Goal: Contribute content: Add original content to the website for others to see

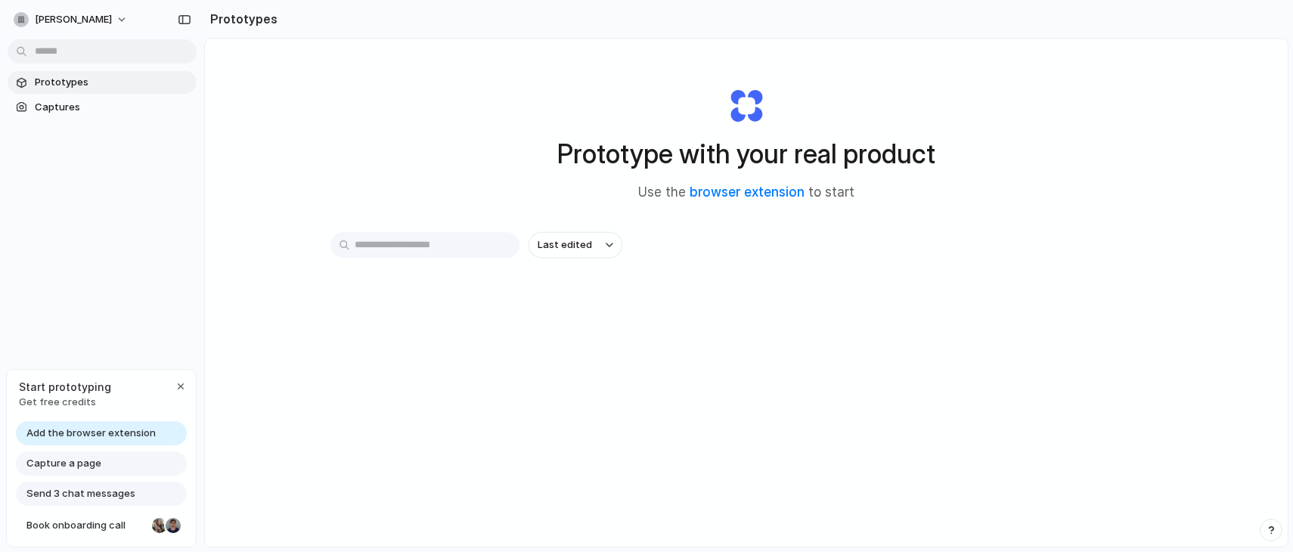
click at [361, 241] on input "text" at bounding box center [424, 245] width 189 height 26
paste input "**********"
type input "**********"
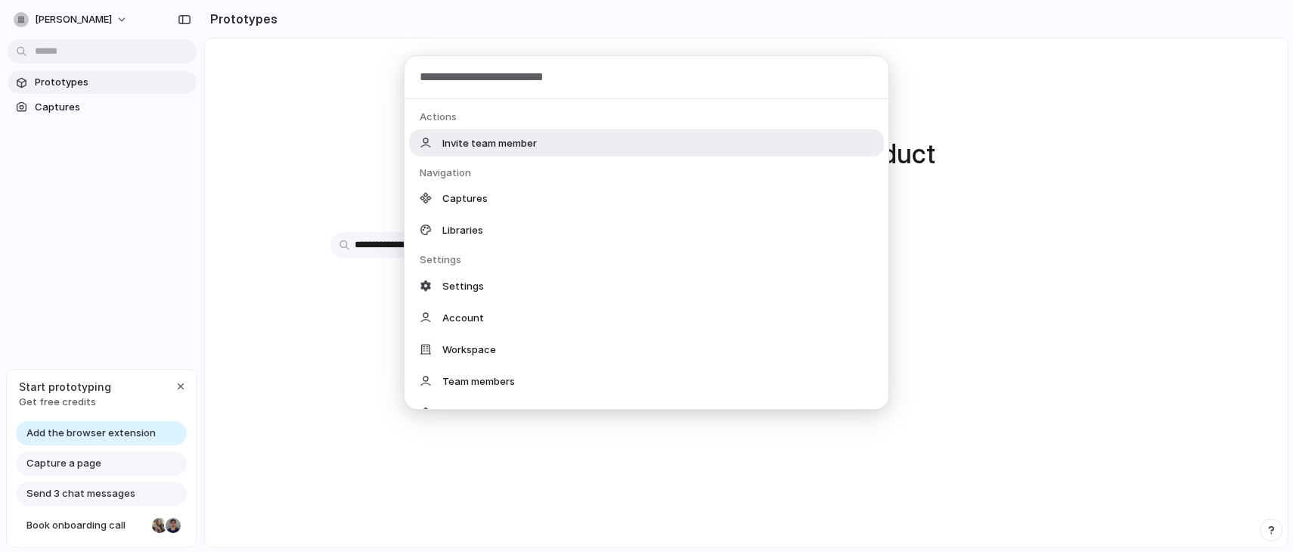
click at [85, 49] on body "**********" at bounding box center [646, 276] width 1293 height 552
click at [542, 86] on input "text" at bounding box center [647, 77] width 484 height 43
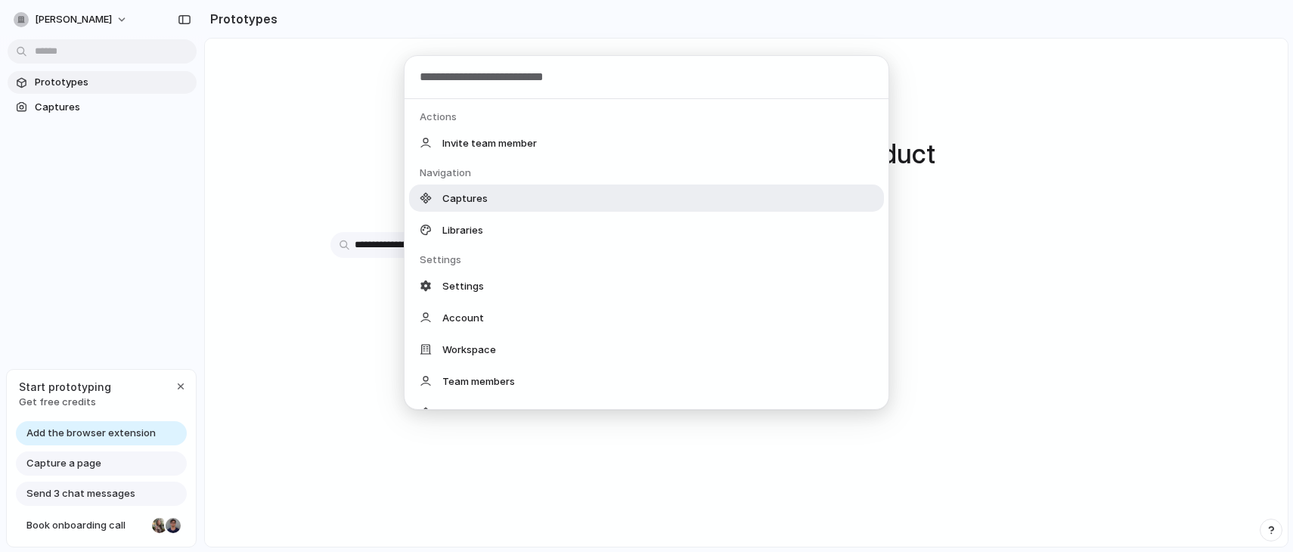
click at [307, 349] on div "Actions Invite team member Navigation Captures Libraries Settings Settings Acco…" at bounding box center [646, 276] width 1293 height 552
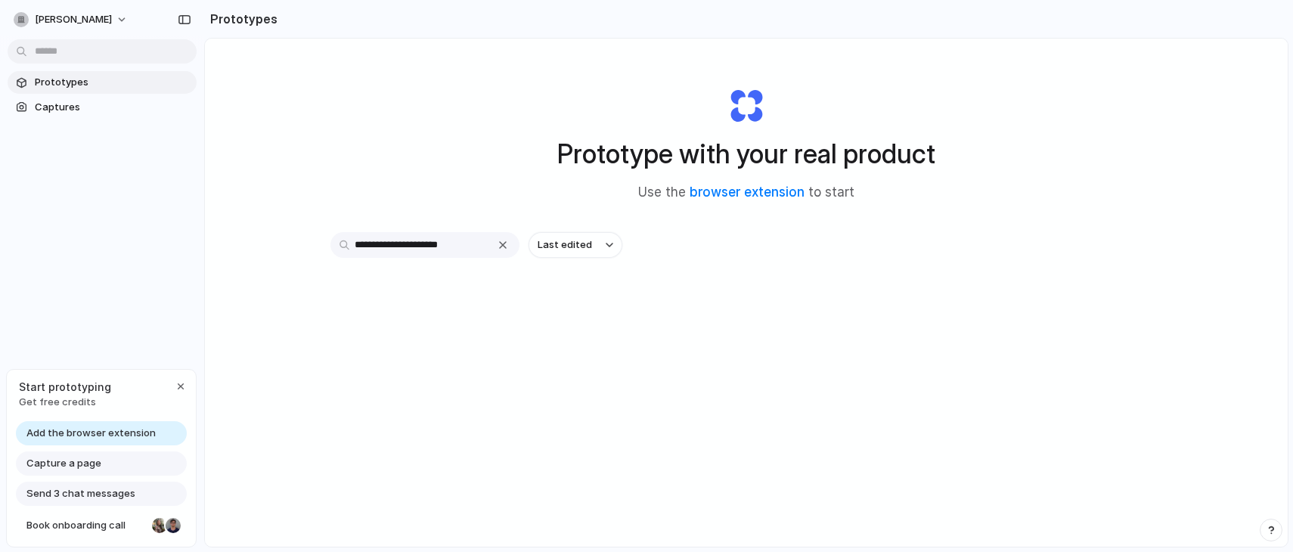
click at [82, 470] on span "Capture a page" at bounding box center [63, 463] width 75 height 15
click at [67, 462] on span "Capture a page" at bounding box center [63, 463] width 75 height 15
click at [105, 461] on div "Capture a page" at bounding box center [101, 463] width 171 height 24
click at [728, 196] on link "browser extension" at bounding box center [747, 192] width 115 height 15
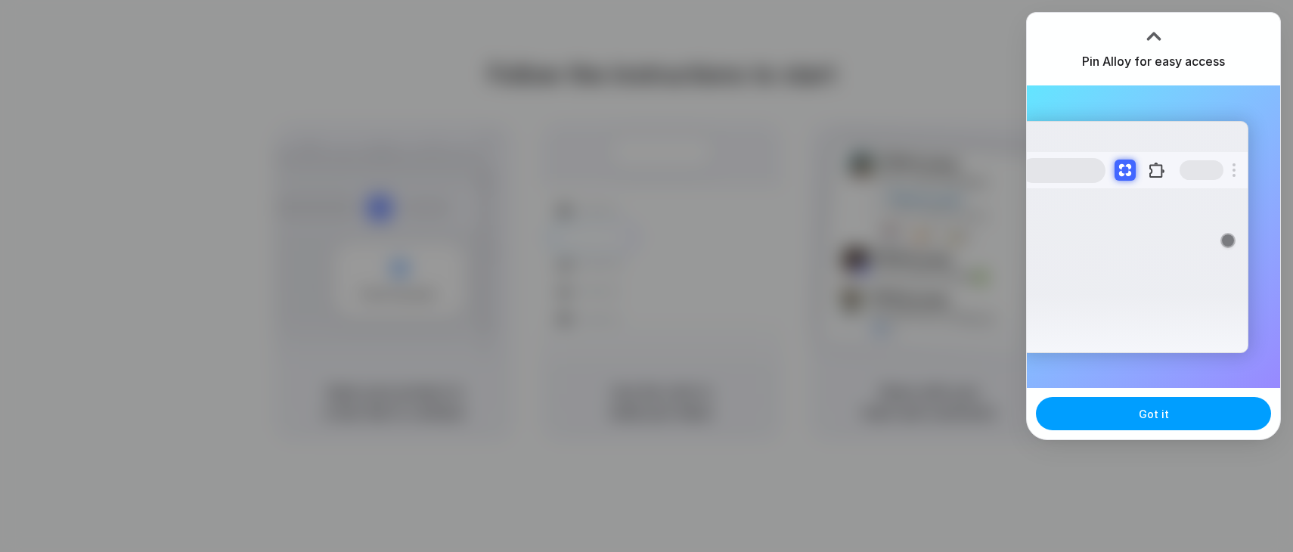
click at [1175, 418] on button "Got it" at bounding box center [1153, 413] width 235 height 33
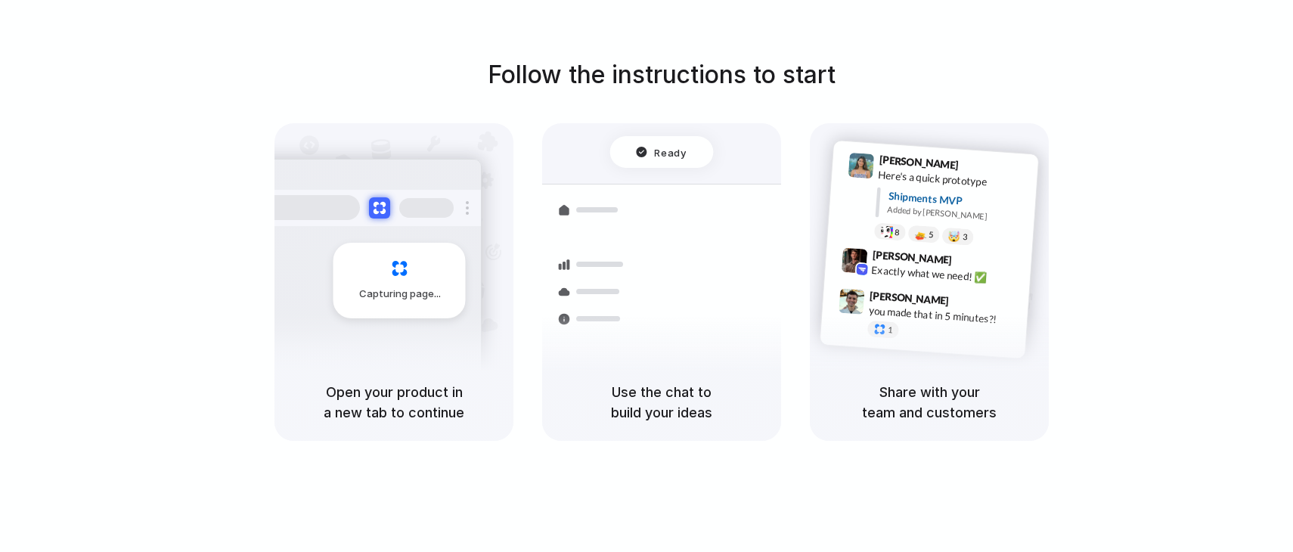
click at [652, 119] on div "Follow the instructions to start Capturing page Open your product in a new tab …" at bounding box center [661, 249] width 1293 height 384
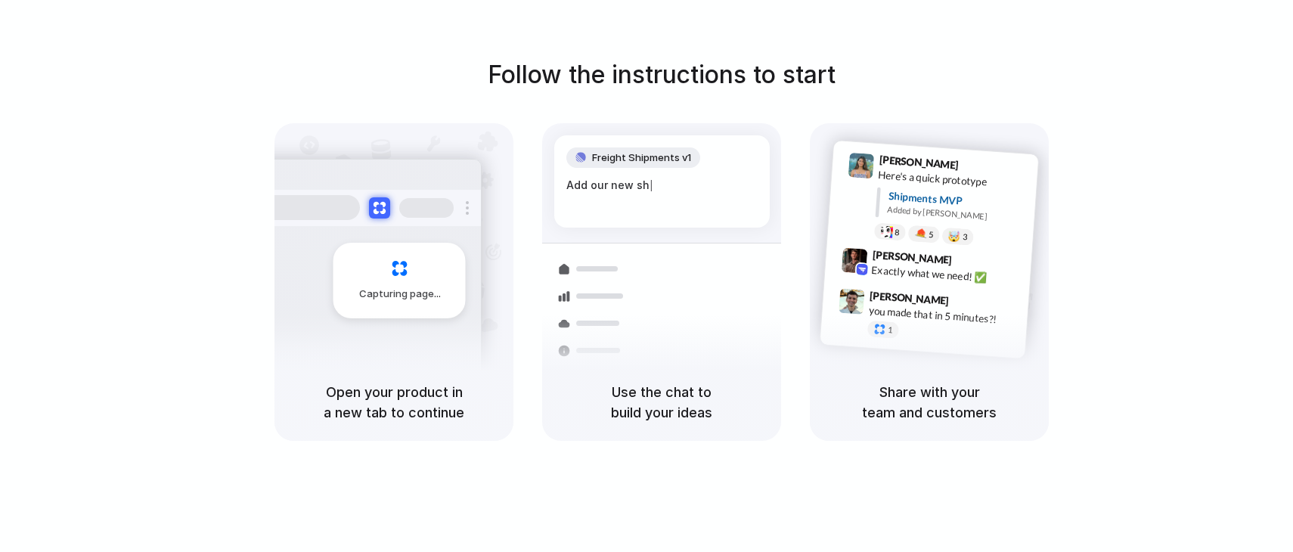
click at [652, 166] on div "Freight Shipments v1" at bounding box center [633, 157] width 134 height 21
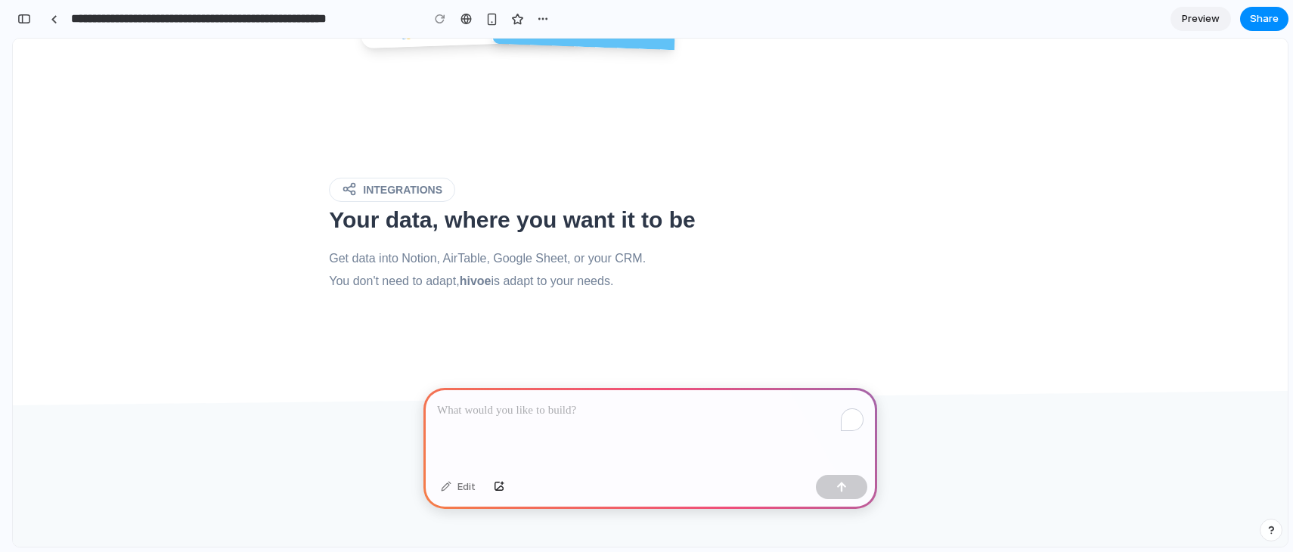
scroll to position [843, 0]
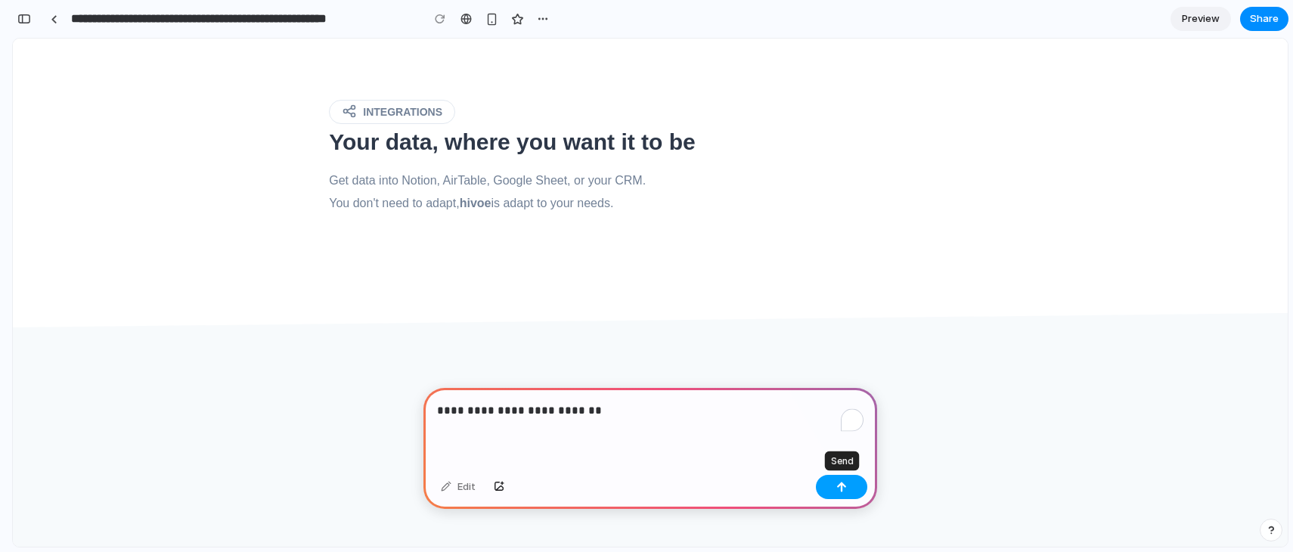
click at [848, 485] on button "button" at bounding box center [841, 487] width 51 height 24
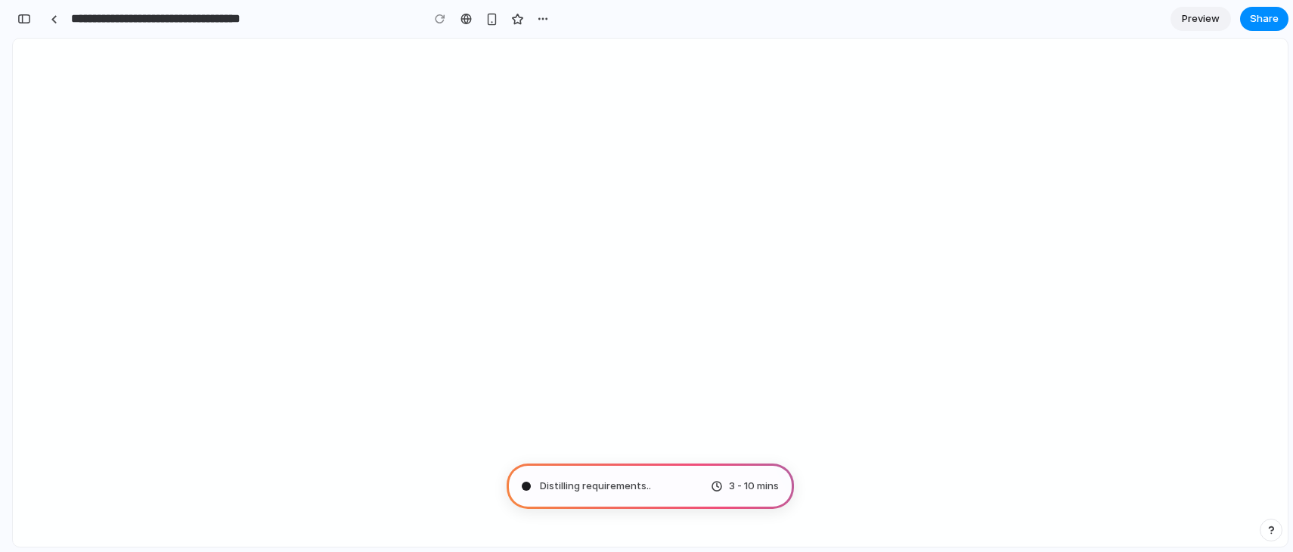
type input "**********"
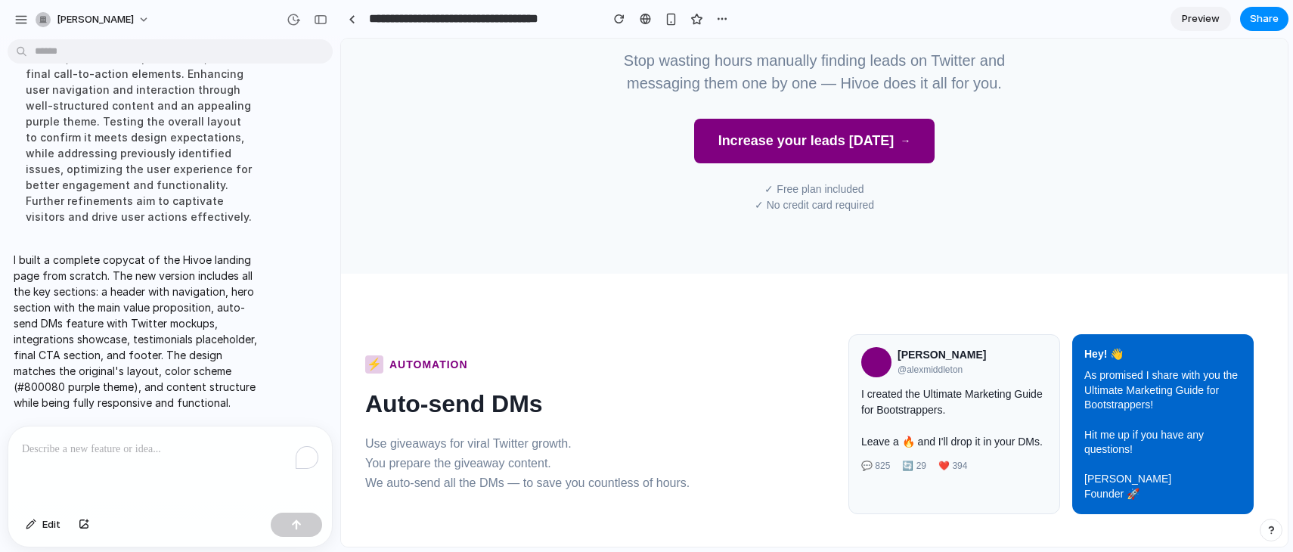
scroll to position [0, 0]
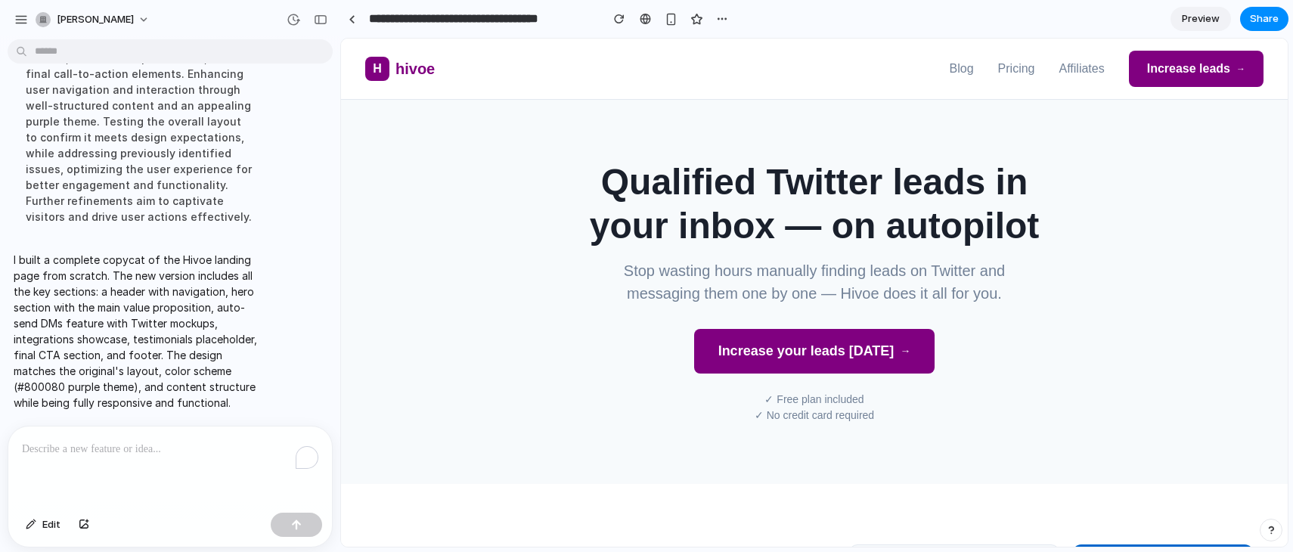
click at [797, 351] on button "Increase your leads today →" at bounding box center [814, 351] width 241 height 45
click at [811, 357] on button "Increase your leads today →" at bounding box center [814, 351] width 241 height 45
click at [805, 397] on div "✓ Free plan included" at bounding box center [814, 400] width 898 height 16
click at [807, 355] on button "Increase your leads today →" at bounding box center [814, 351] width 241 height 45
click at [1168, 75] on button "Increase leads →" at bounding box center [1196, 69] width 135 height 36
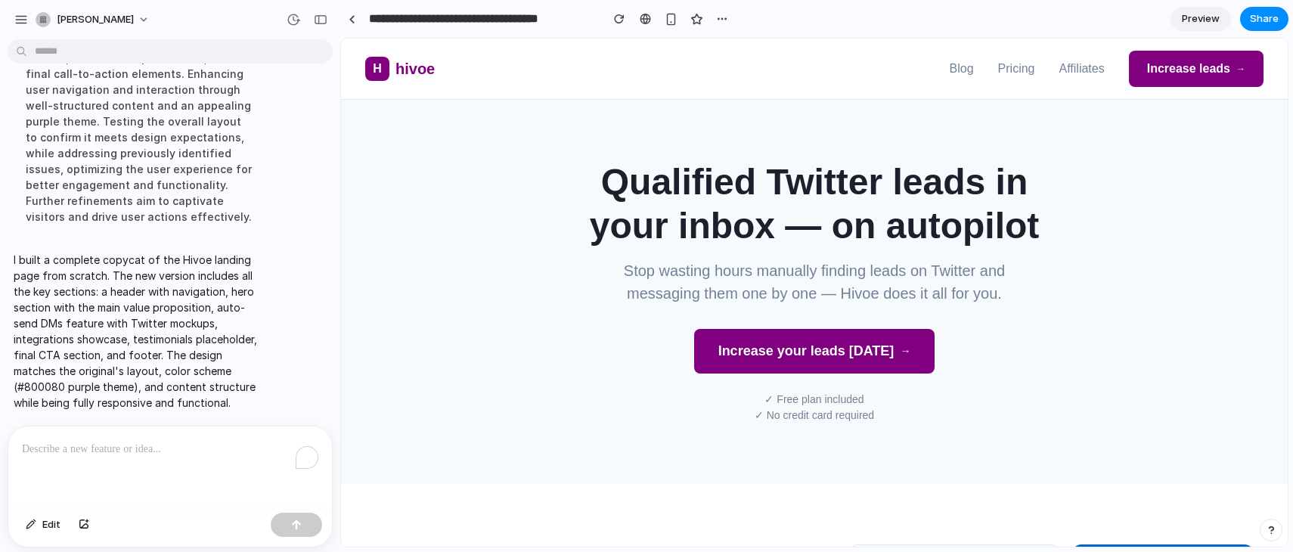
click at [1090, 65] on link "Affiliates" at bounding box center [1081, 69] width 45 height 18
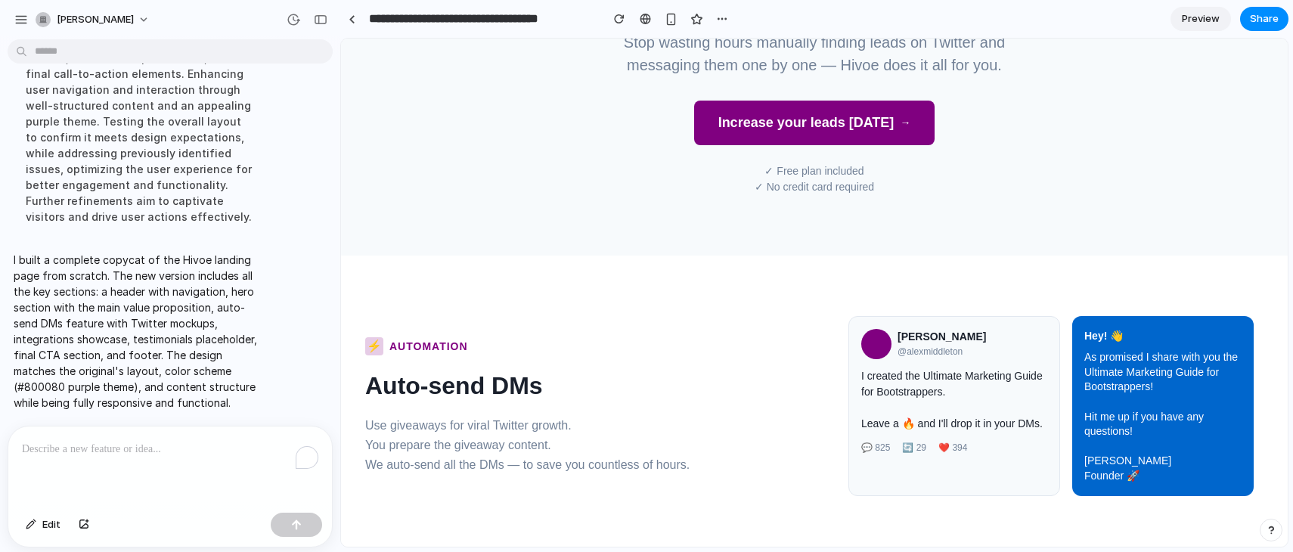
scroll to position [432, 0]
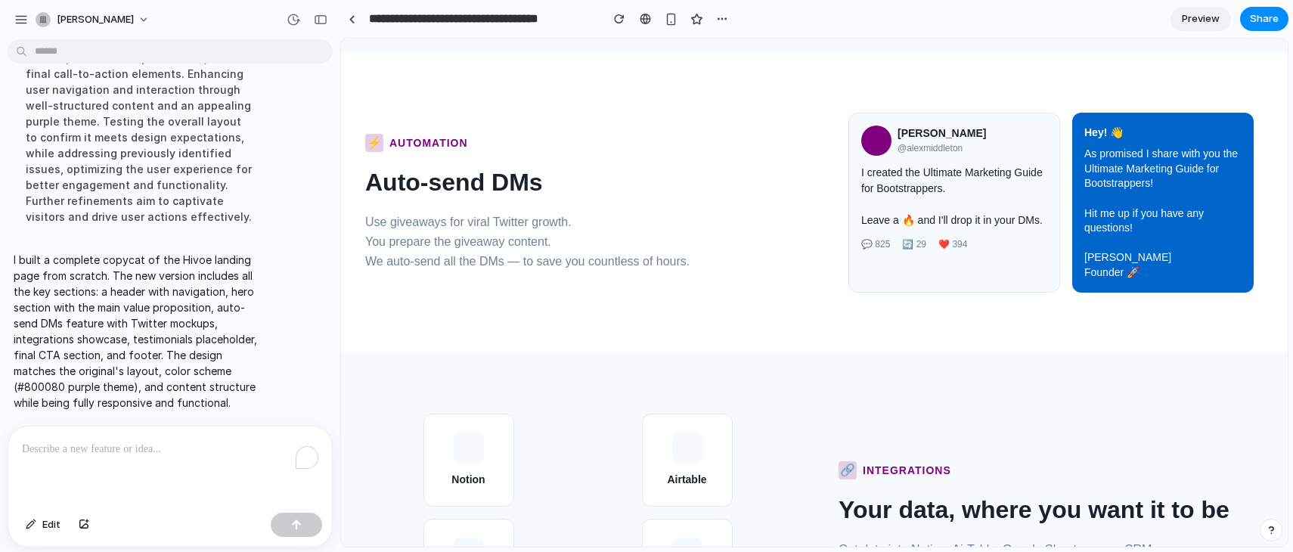
click at [904, 162] on div "Alex Middleton @alexmiddleton I created the Ultimate Marketing Guide for Bootst…" at bounding box center [954, 202] width 212 height 179
click at [428, 206] on div "⚡ AUTOMATION Auto-send DMs Use giveaways for viral Twitter growth. You prepare …" at bounding box center [577, 202] width 425 height 137
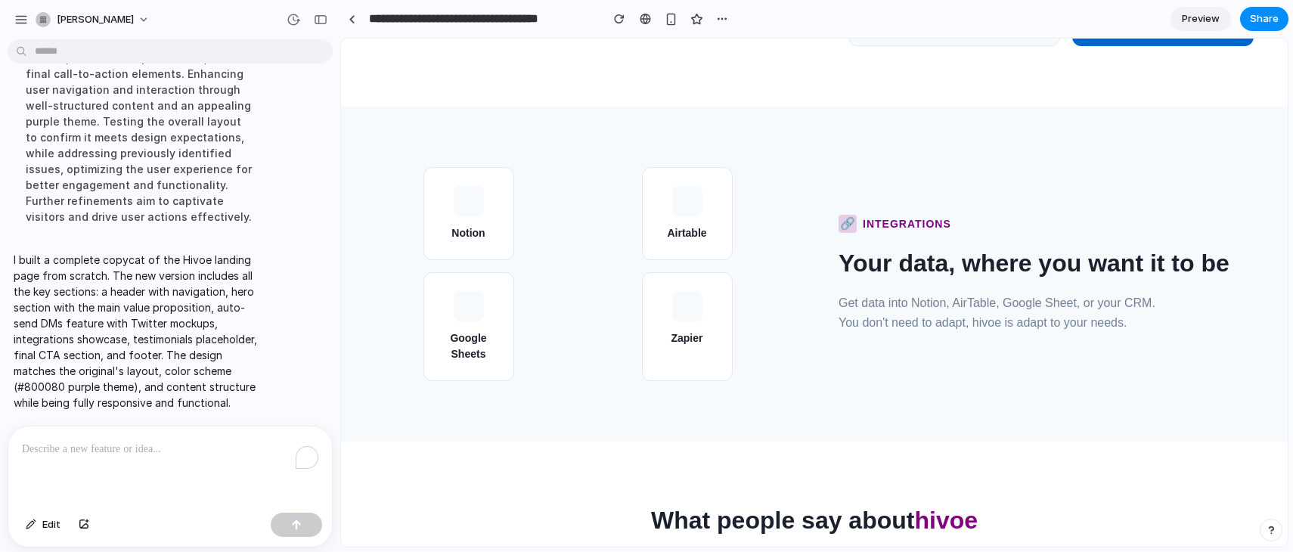
scroll to position [681, 0]
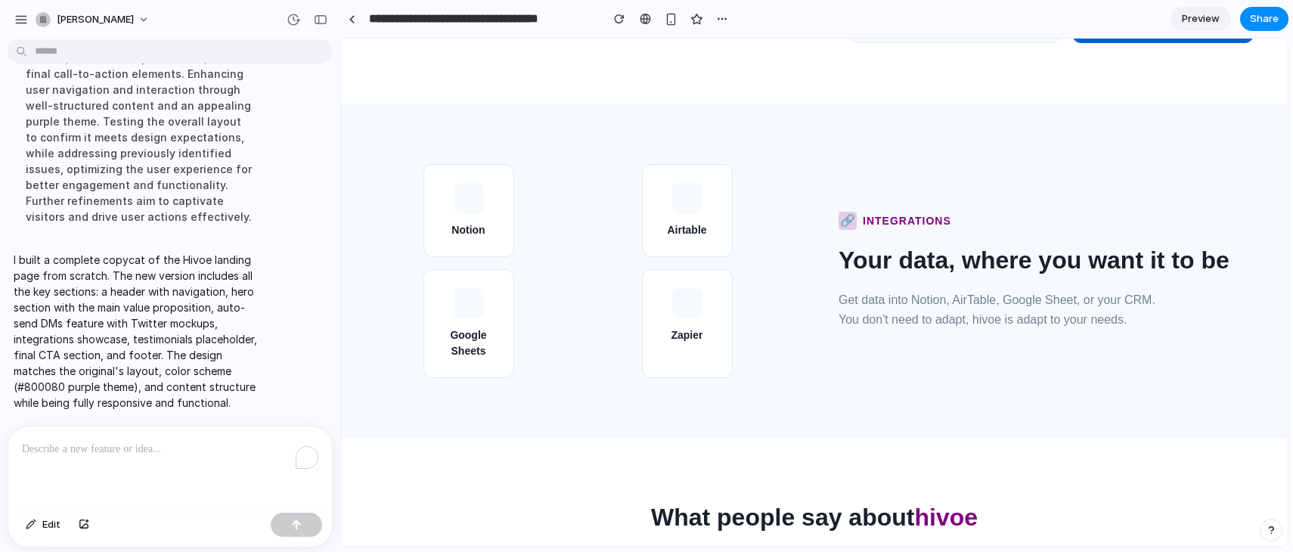
click at [472, 221] on div "Notion" at bounding box center [468, 210] width 91 height 93
click at [653, 299] on div "Zapier" at bounding box center [687, 323] width 91 height 109
click at [672, 19] on div "button" at bounding box center [671, 19] width 13 height 13
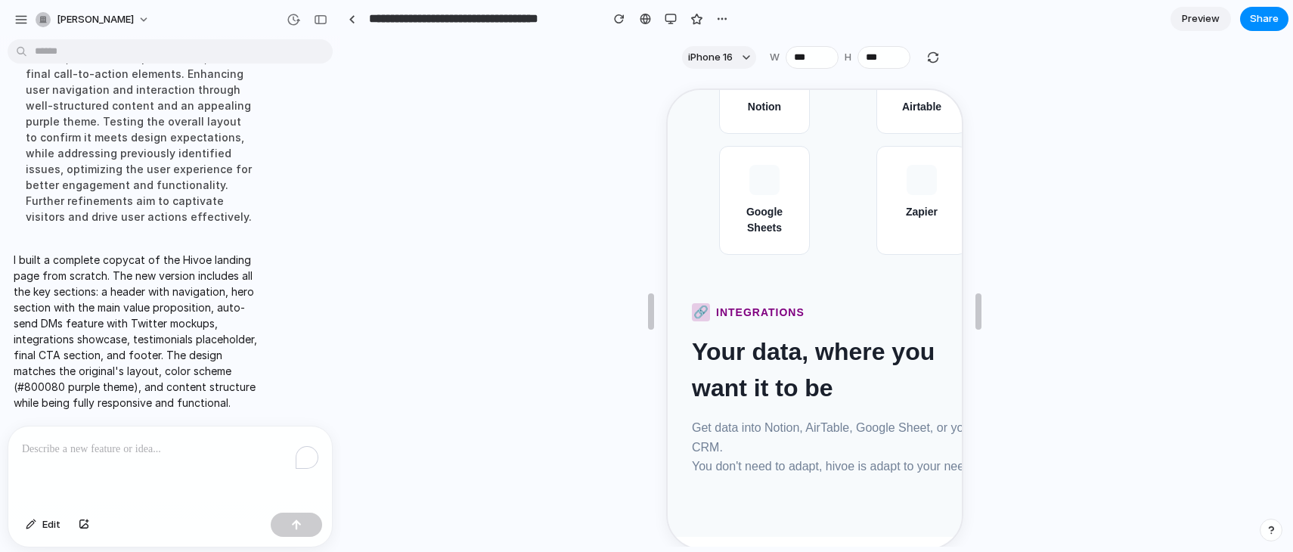
scroll to position [1270, 0]
click at [742, 57] on button "iPhone 16" at bounding box center [719, 57] width 74 height 23
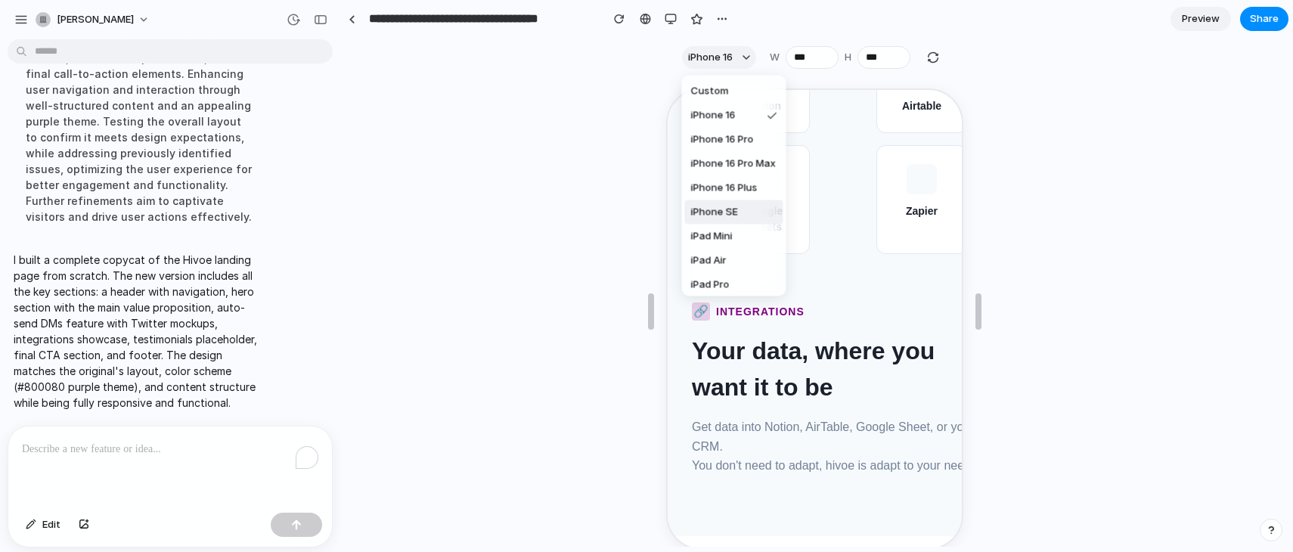
click at [744, 207] on li "iPhone SE" at bounding box center [734, 212] width 98 height 24
type input "***"
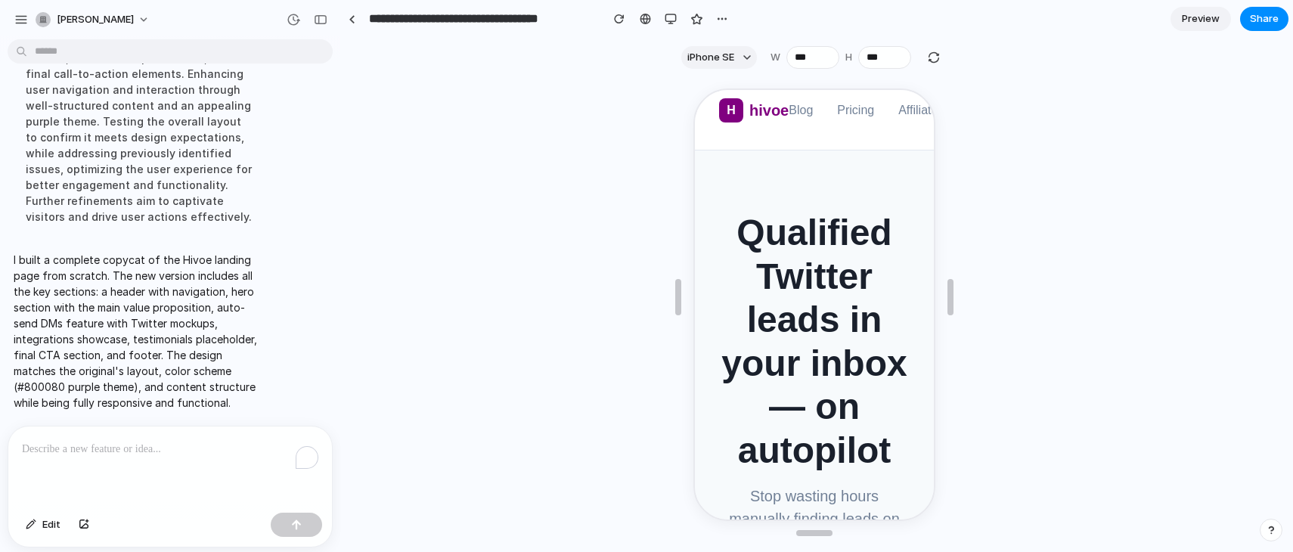
scroll to position [0, 0]
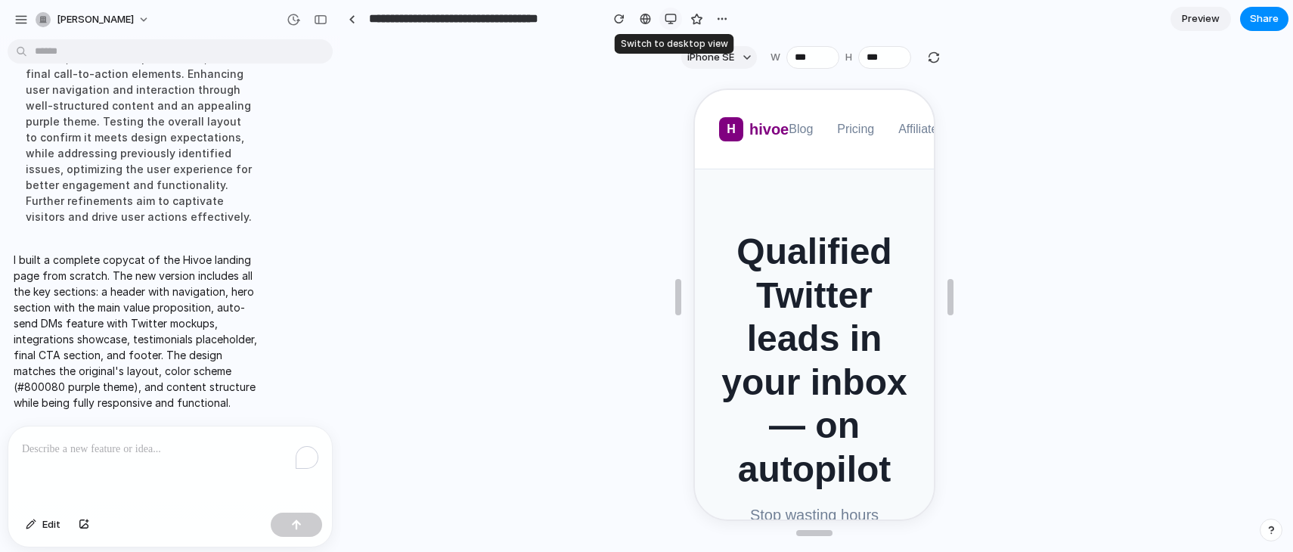
click at [668, 20] on div "button" at bounding box center [671, 19] width 12 height 12
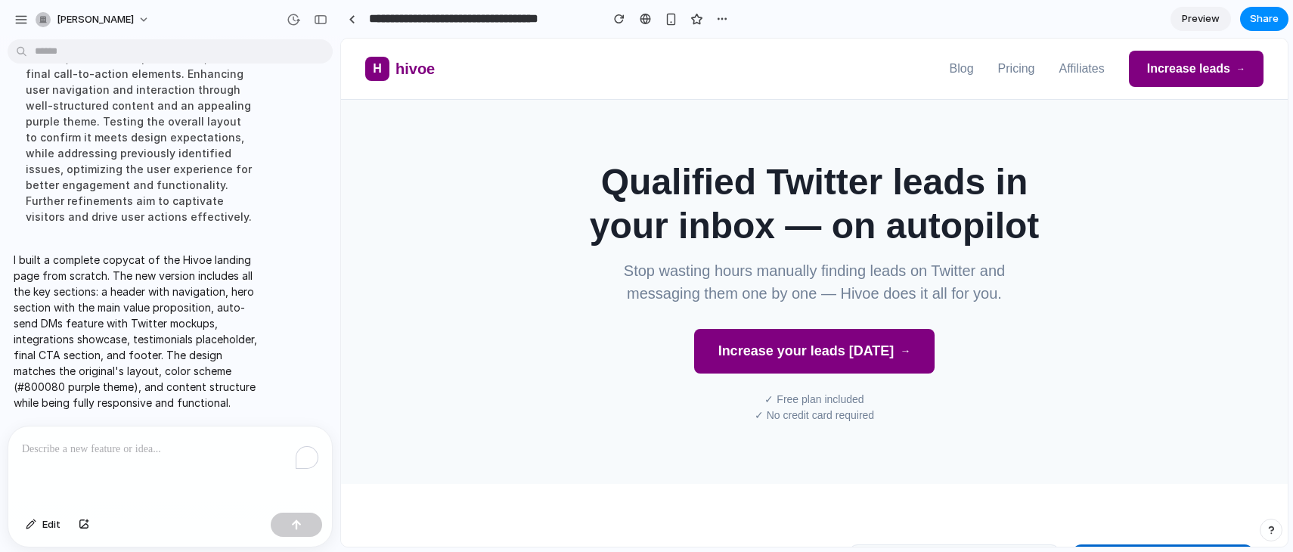
click at [1183, 25] on span "Preview" at bounding box center [1201, 18] width 38 height 15
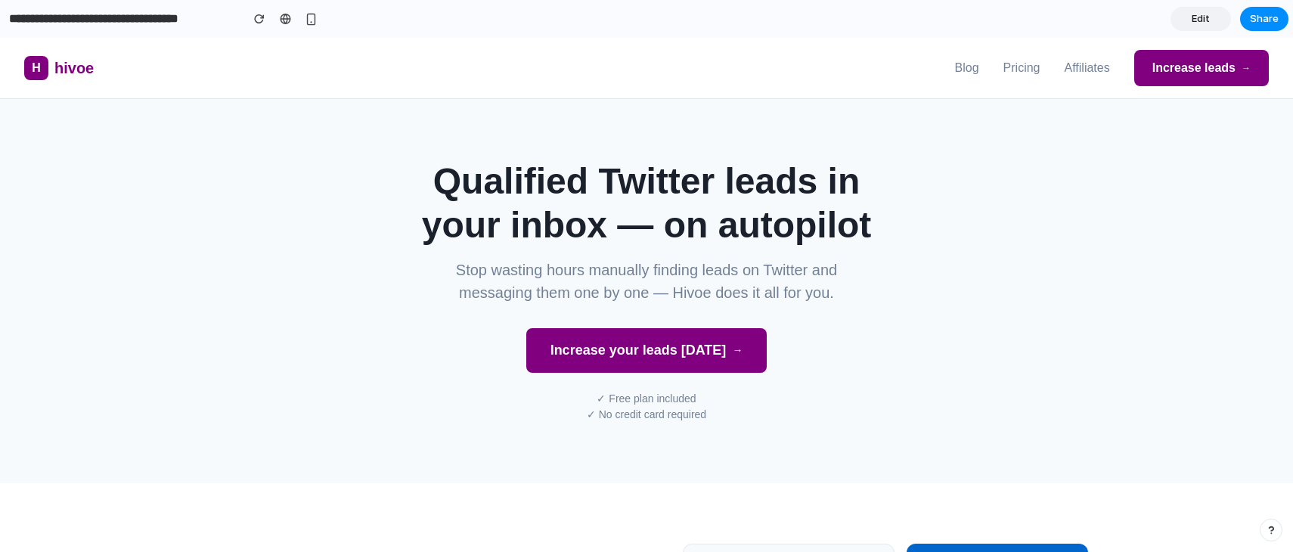
click at [691, 353] on button "Increase your leads today →" at bounding box center [646, 350] width 241 height 45
click at [154, 17] on input "**********" at bounding box center [121, 18] width 230 height 27
click at [86, 67] on span "hivoe" at bounding box center [73, 68] width 39 height 23
click at [1214, 24] on link "Edit" at bounding box center [1201, 19] width 60 height 24
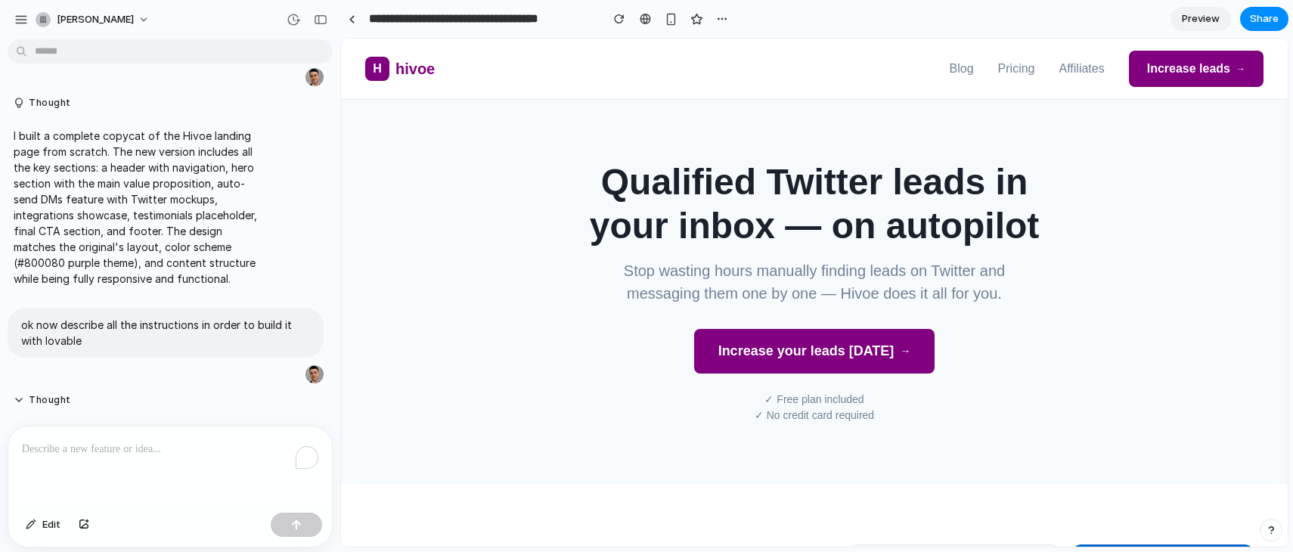
scroll to position [500, 0]
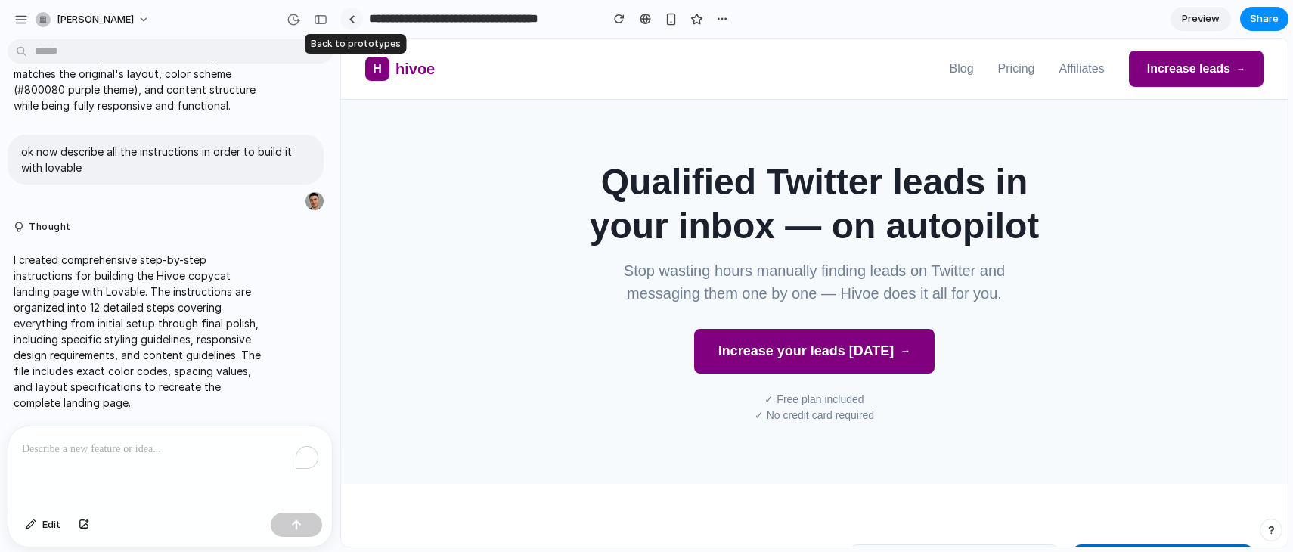
click at [352, 19] on div at bounding box center [352, 19] width 7 height 8
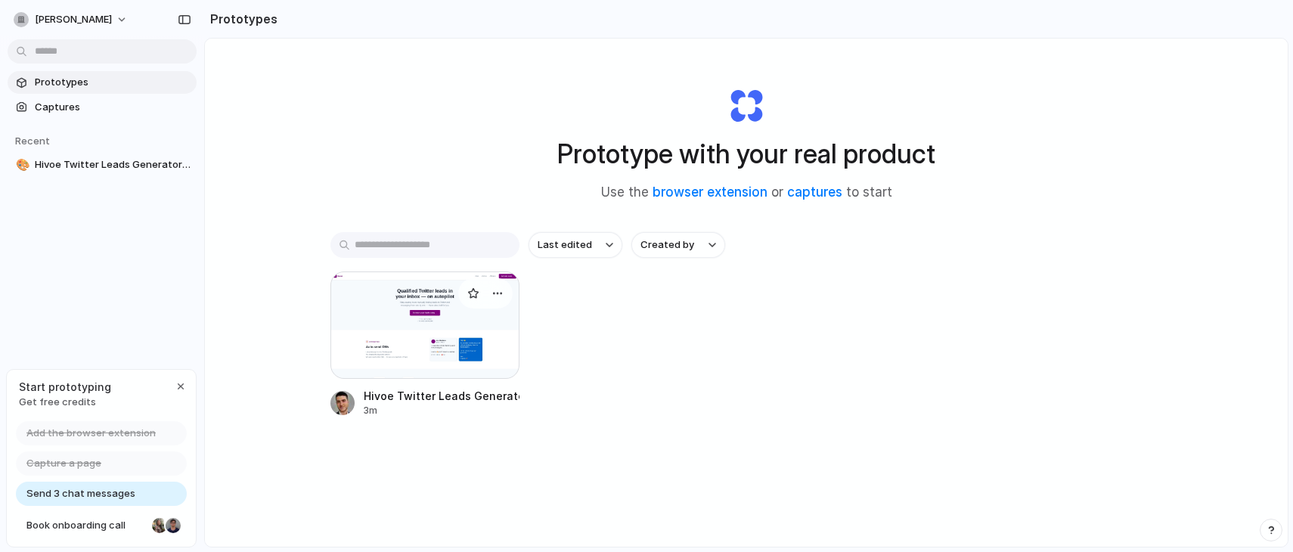
click at [388, 343] on div at bounding box center [424, 324] width 189 height 107
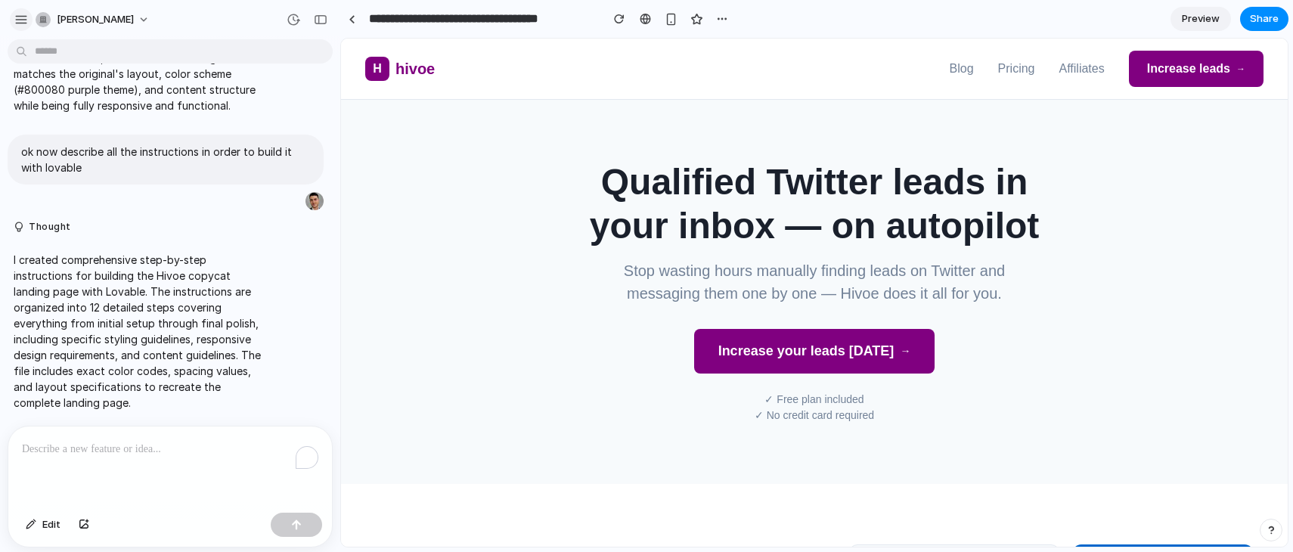
click at [17, 19] on div "button" at bounding box center [21, 20] width 14 height 14
click at [721, 16] on div "button" at bounding box center [722, 19] width 12 height 12
click at [721, 16] on div "Duplicate Delete" at bounding box center [646, 276] width 1293 height 552
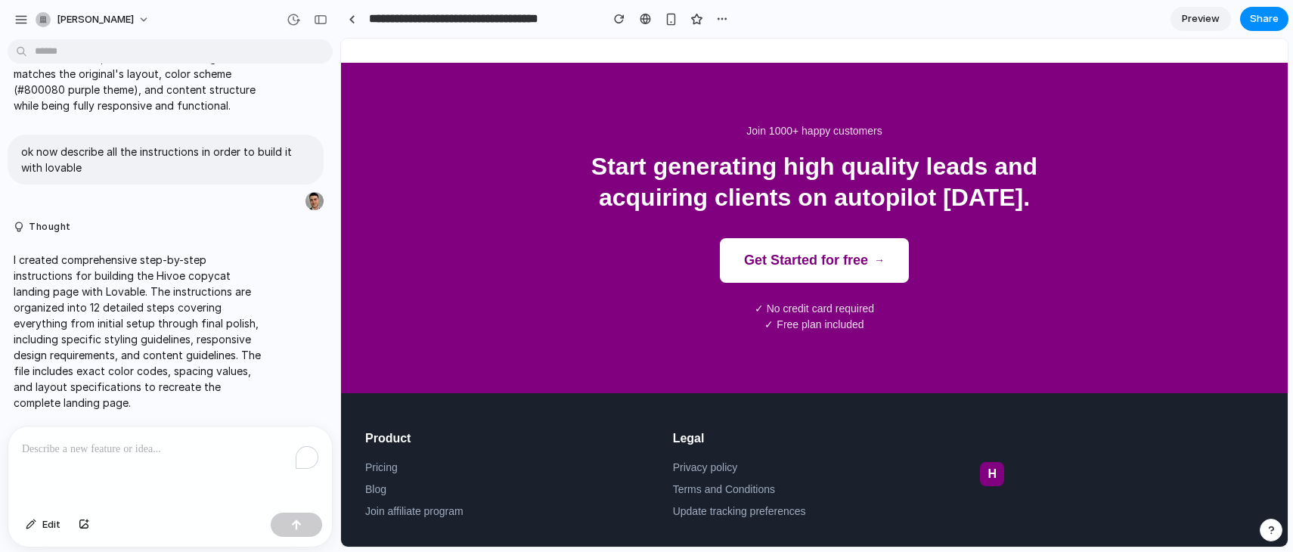
scroll to position [1386, 0]
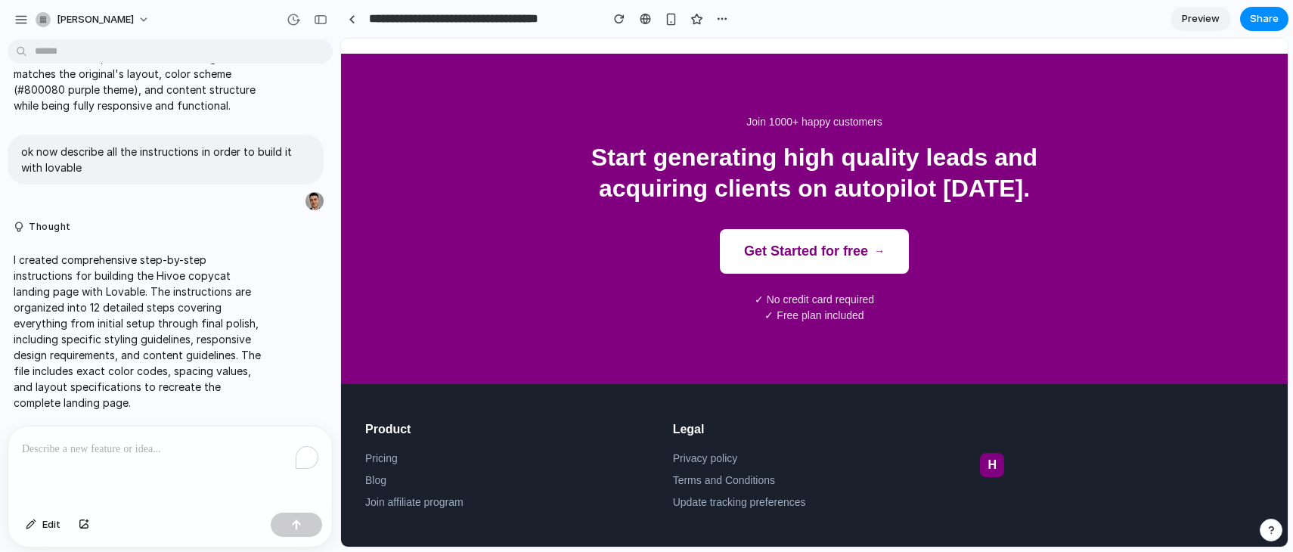
click at [837, 250] on button "Get Started for free →" at bounding box center [814, 251] width 189 height 45
click at [997, 467] on div "H" at bounding box center [992, 465] width 24 height 24
click at [45, 525] on span "Edit" at bounding box center [51, 524] width 18 height 15
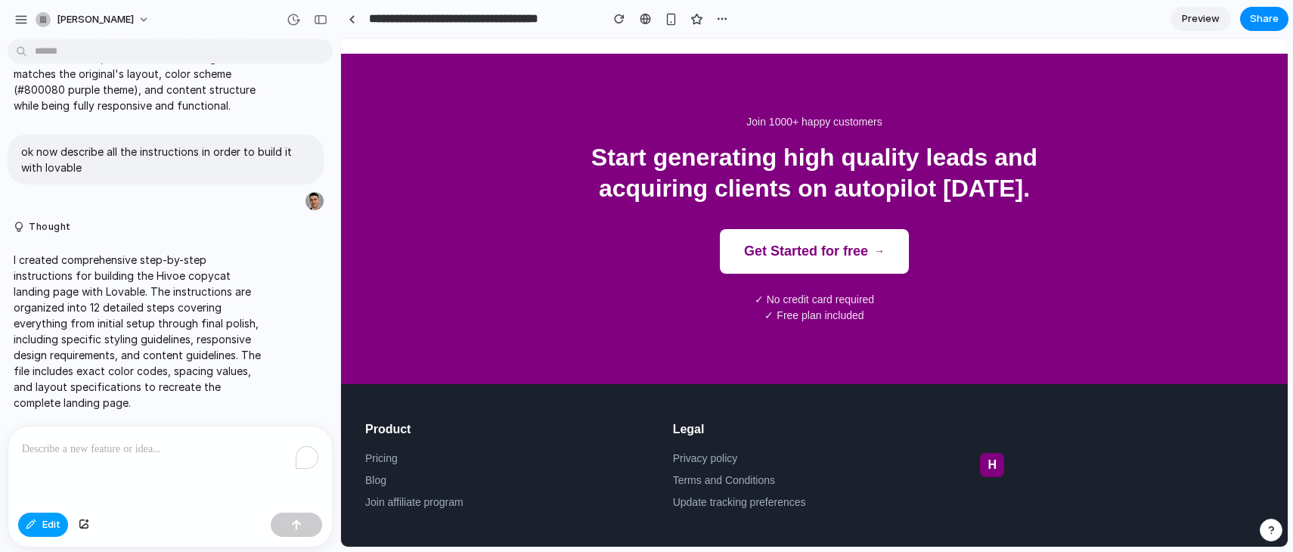
click at [37, 523] on button "Edit" at bounding box center [43, 525] width 50 height 24
click at [44, 20] on div "button" at bounding box center [43, 19] width 15 height 15
click at [19, 21] on div "Settings Invite members Change theme Sign out" at bounding box center [646, 276] width 1293 height 552
click at [19, 21] on div "button" at bounding box center [21, 20] width 14 height 14
